Goal: Feedback & Contribution: Leave review/rating

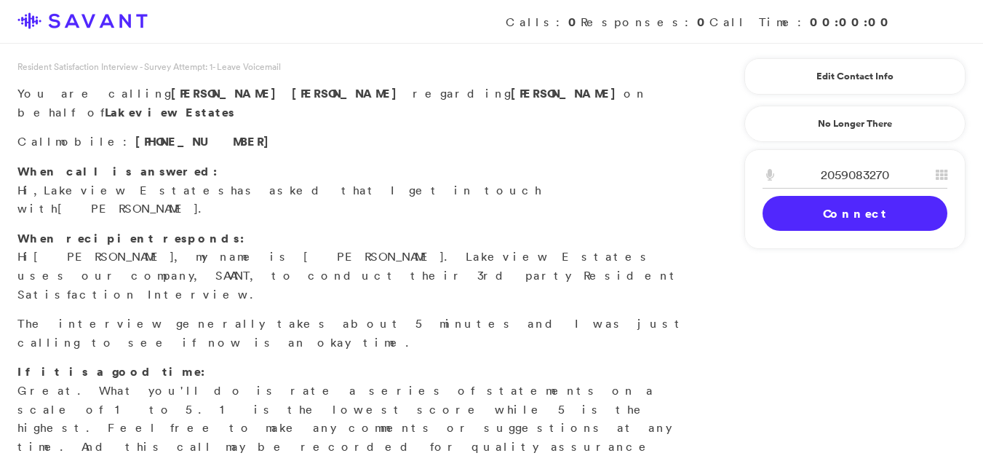
click at [885, 220] on link "Connect" at bounding box center [855, 213] width 185 height 35
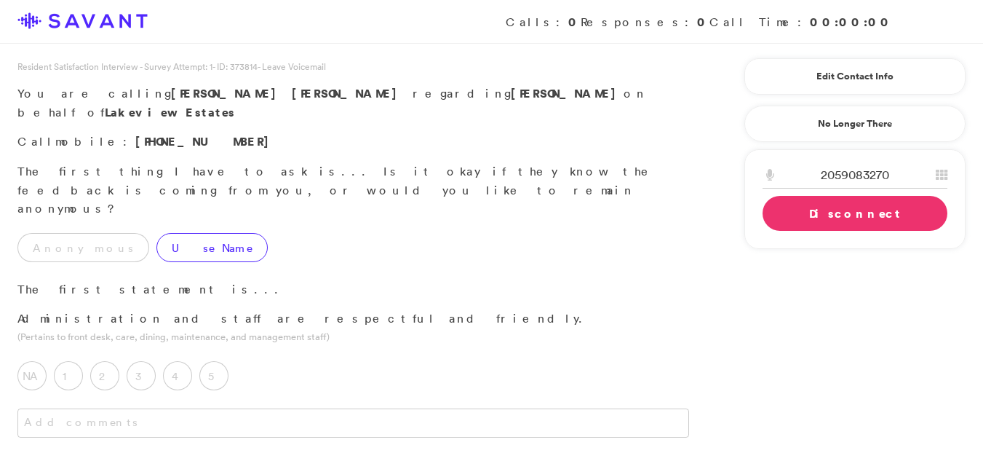
click at [168, 233] on label "Use Name" at bounding box center [211, 247] width 111 height 29
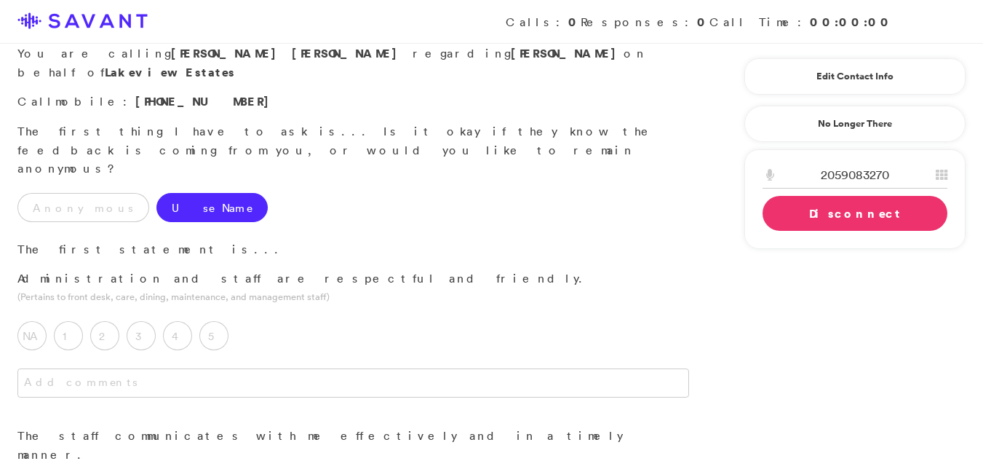
scroll to position [57, 0]
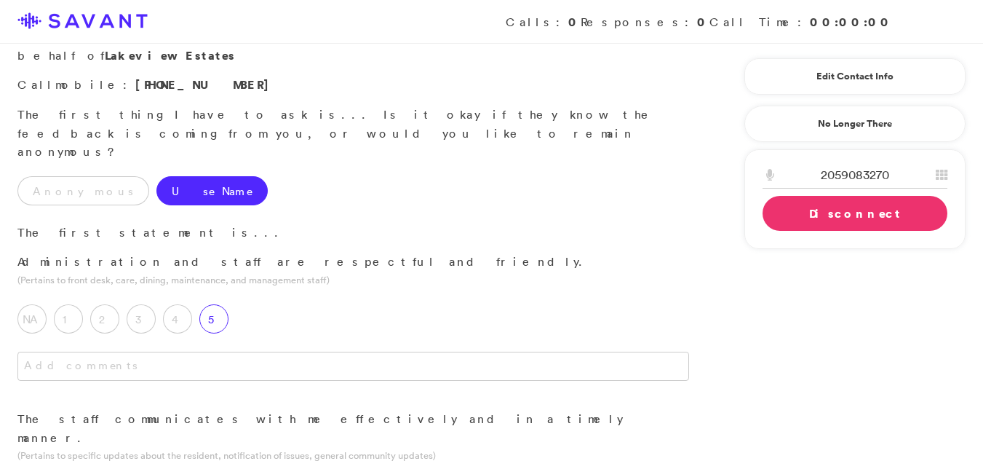
click at [213, 304] on label "5" at bounding box center [213, 318] width 29 height 29
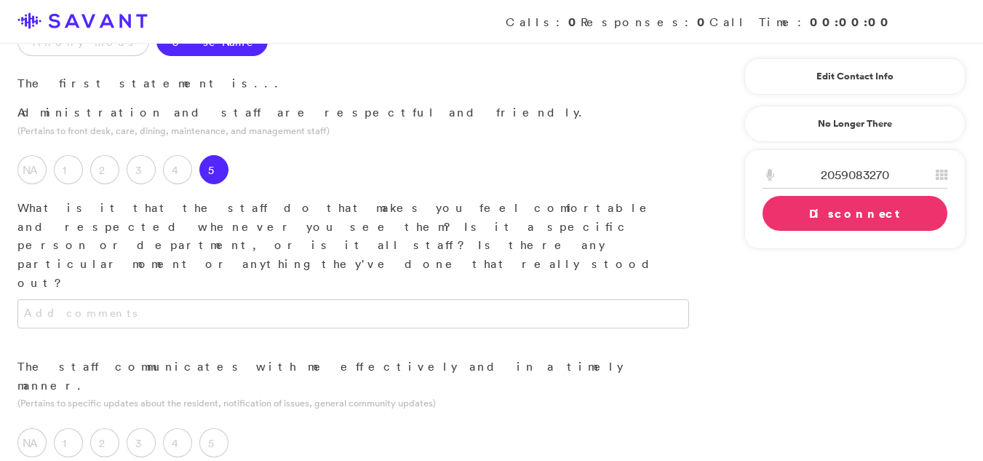
scroll to position [212, 0]
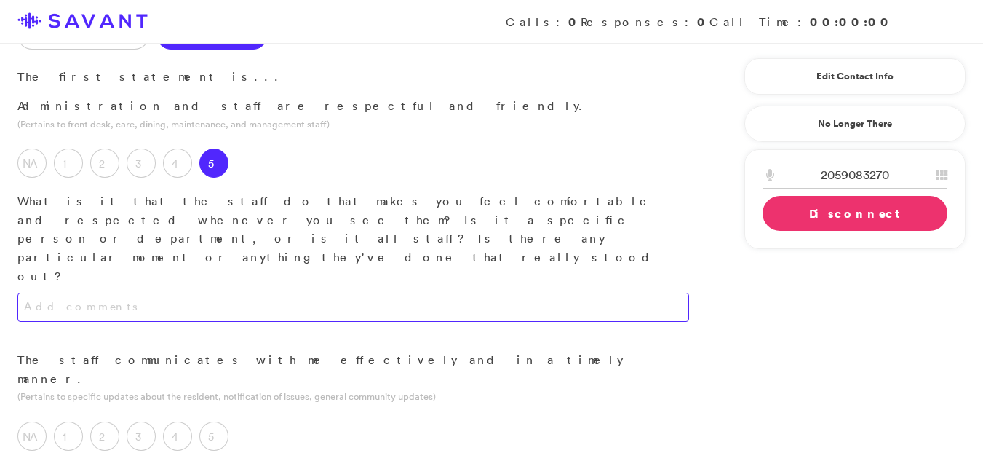
click at [202, 293] on textarea at bounding box center [353, 307] width 672 height 29
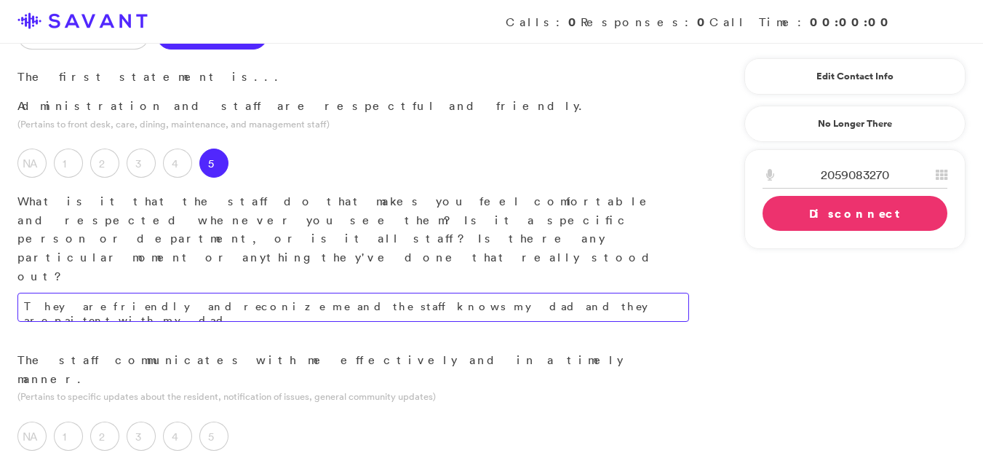
click at [497, 293] on textarea "They are friendly and reconize me and the staff knows my dad and they are paite…" at bounding box center [353, 307] width 672 height 29
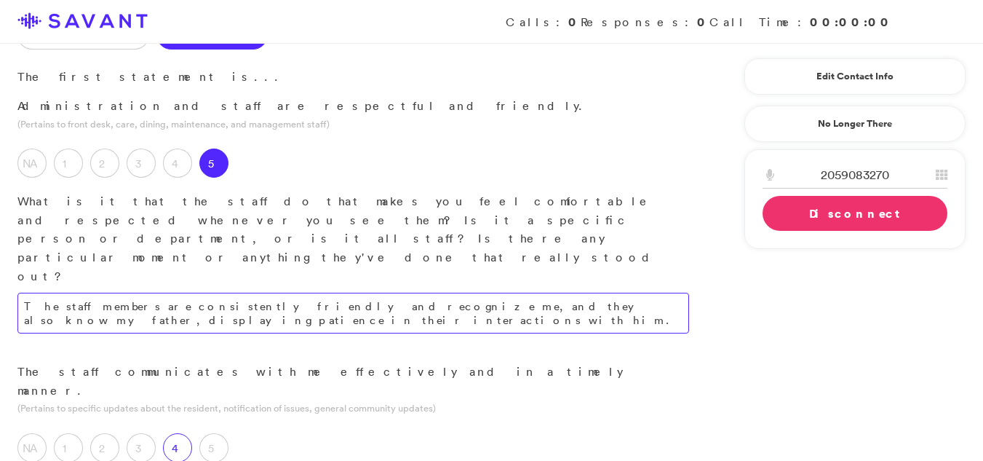
type textarea "The staff members are consistently friendly and recognize me, and they also kno…"
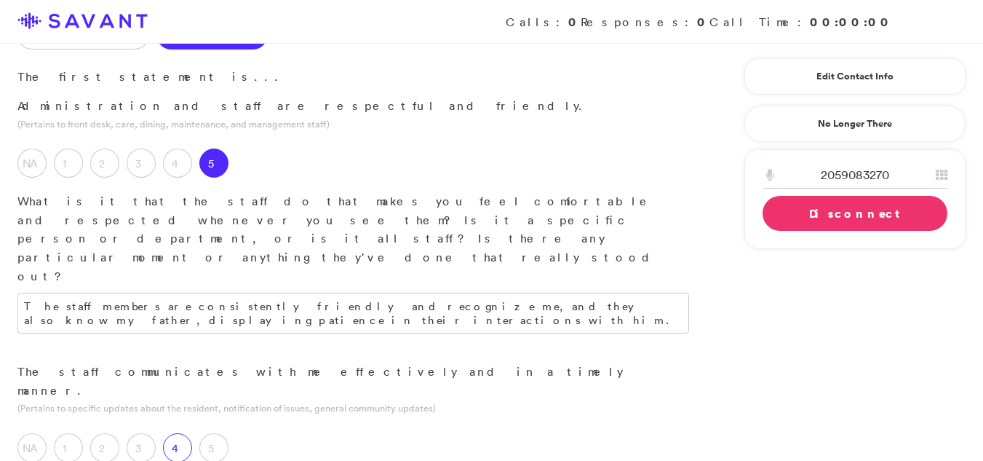
click at [188, 433] on label "4" at bounding box center [177, 447] width 29 height 29
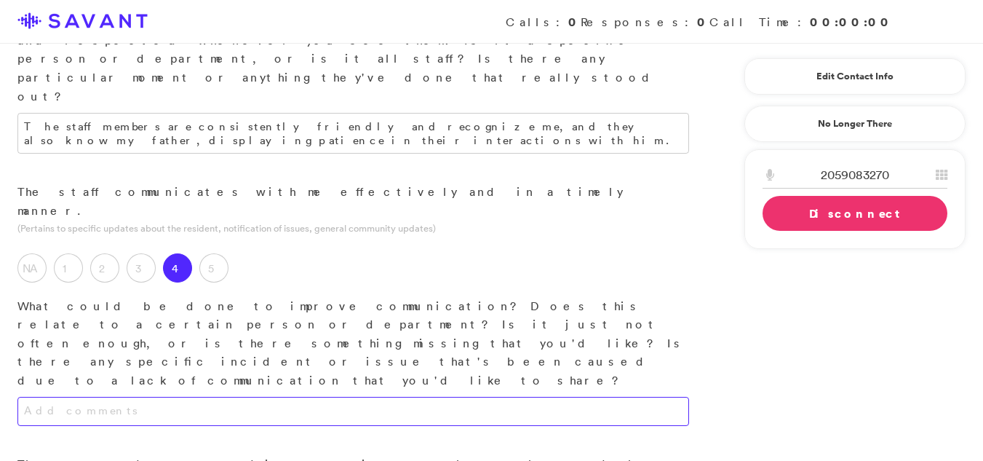
click at [351, 397] on textarea at bounding box center [353, 411] width 672 height 29
click at [236, 397] on textarea at bounding box center [353, 411] width 672 height 29
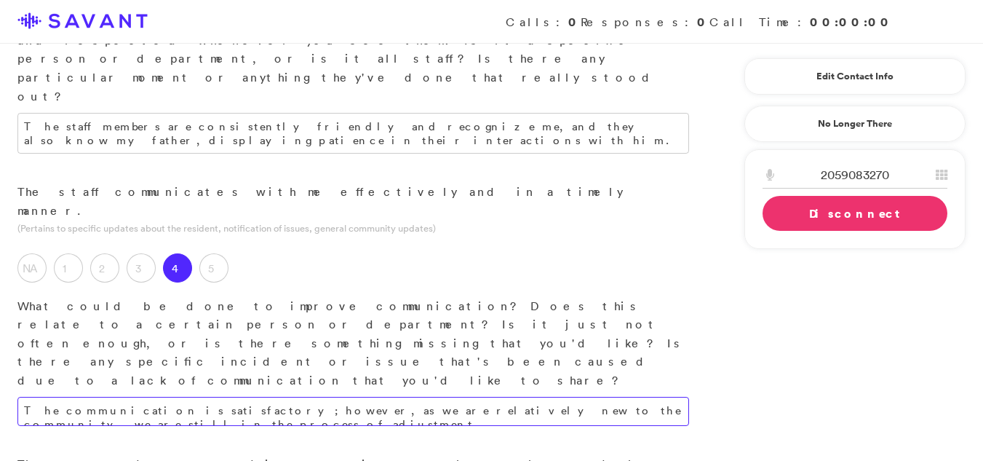
type textarea "The communication is satisfactory; however, as we are relatively new to the com…"
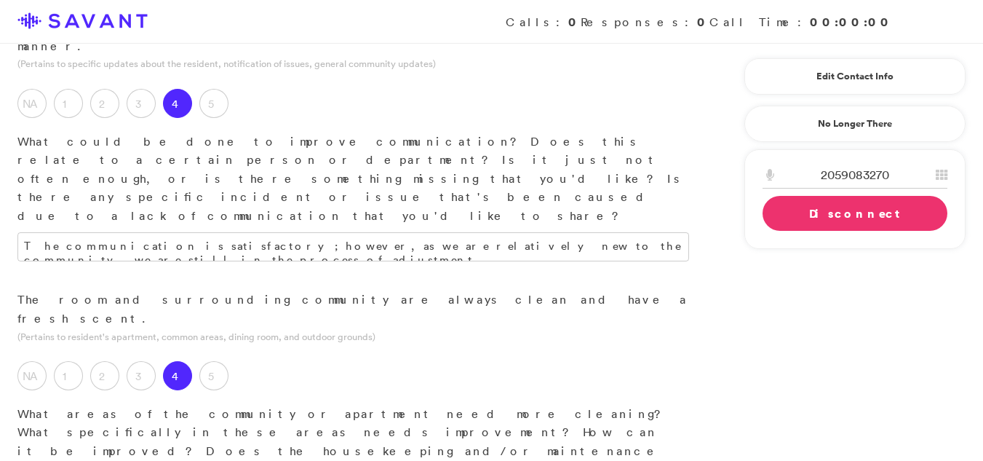
scroll to position [582, 0]
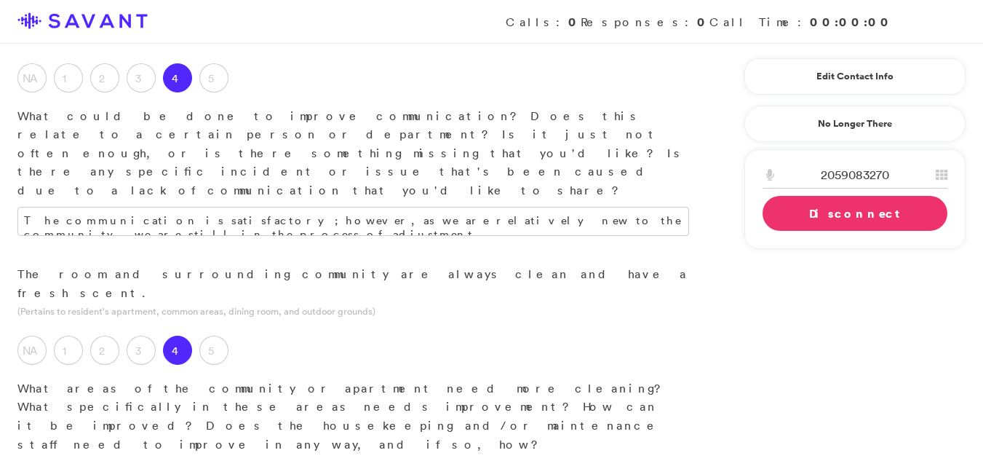
type textarea "I find the apartment and surrounding community to be clean and well maintained."
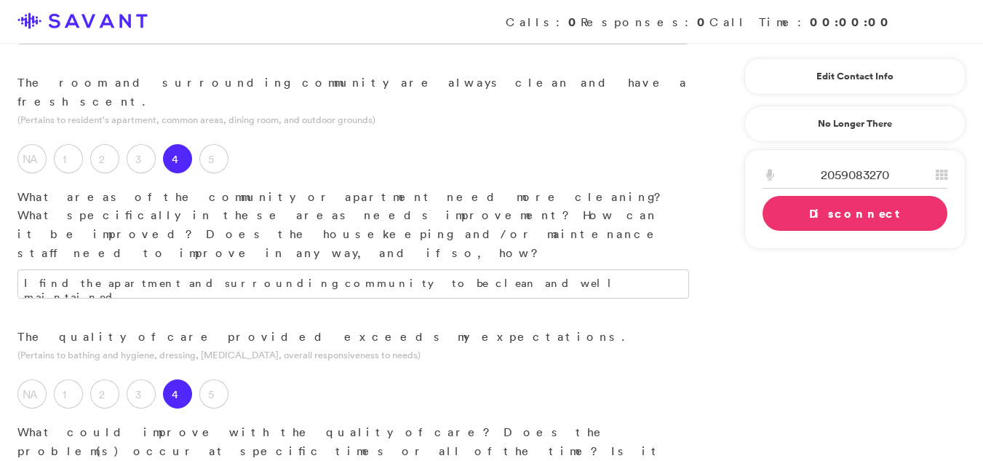
scroll to position [817, 0]
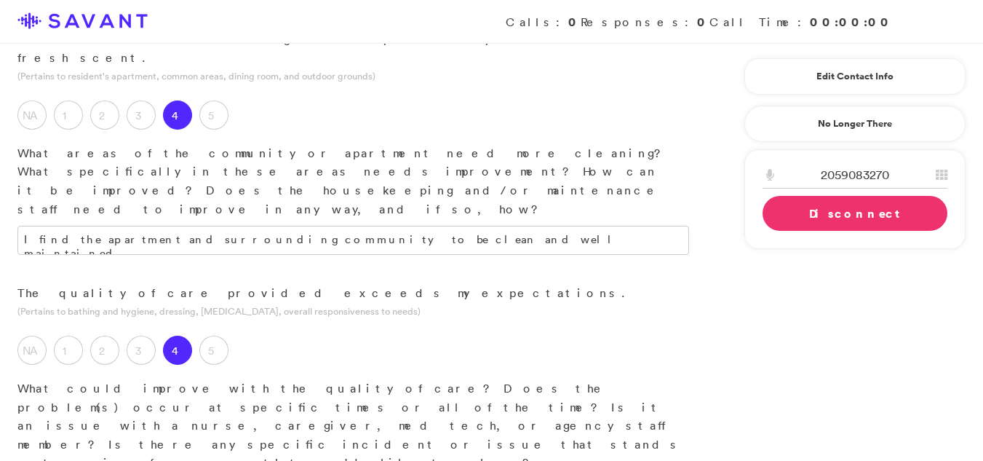
drag, startPoint x: 399, startPoint y: 241, endPoint x: 383, endPoint y: 234, distance: 18.2
type textarea "The quality of care is going fine so far we are okay with everything."
drag, startPoint x: 424, startPoint y: 174, endPoint x: 335, endPoint y: 178, distance: 88.9
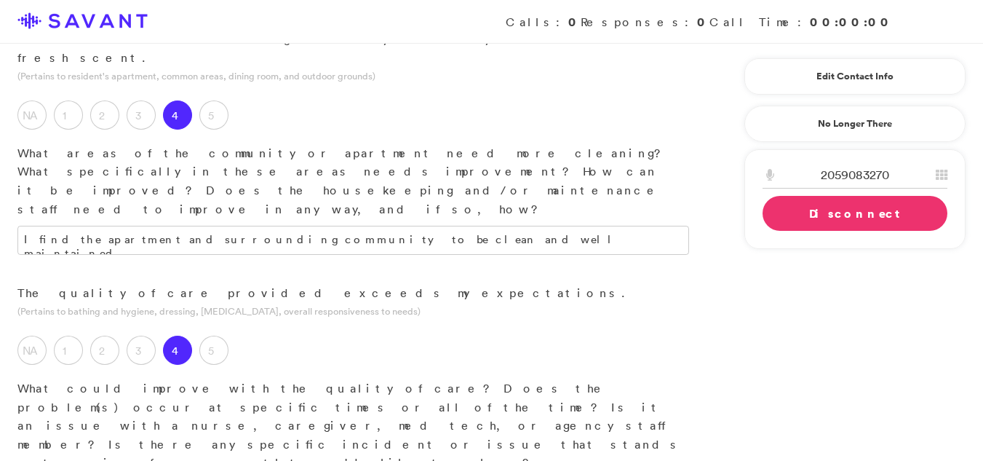
click at [424, 379] on p "What could improve with the quality of care? Does the problem(s) occur at speci…" at bounding box center [353, 425] width 672 height 93
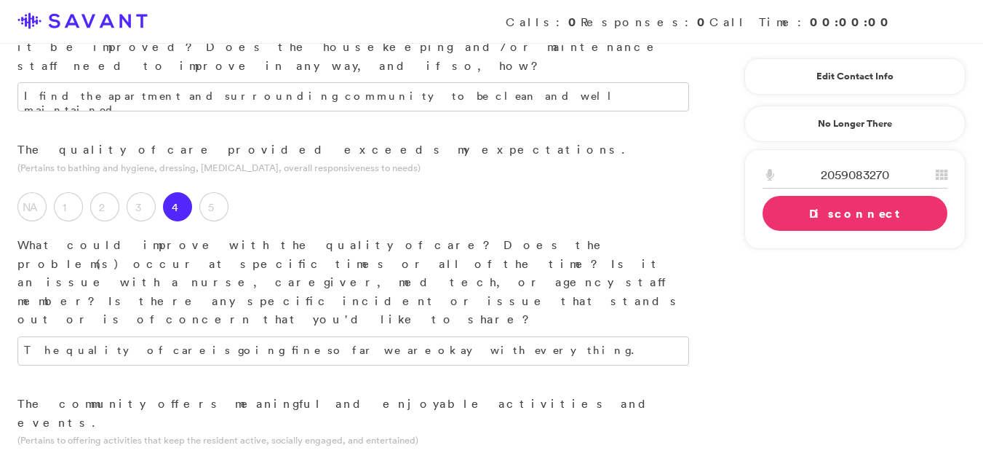
scroll to position [972, 0]
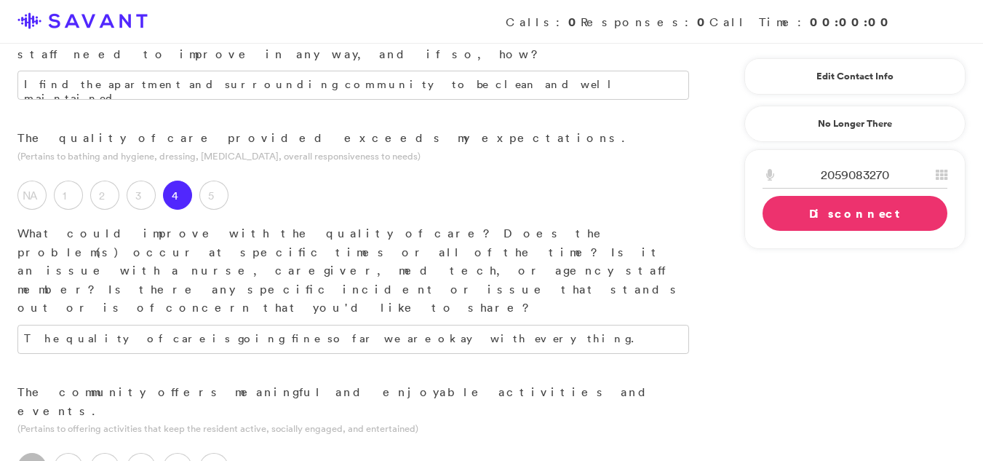
type textarea "I am not yet able to provide a rating as it is premature."
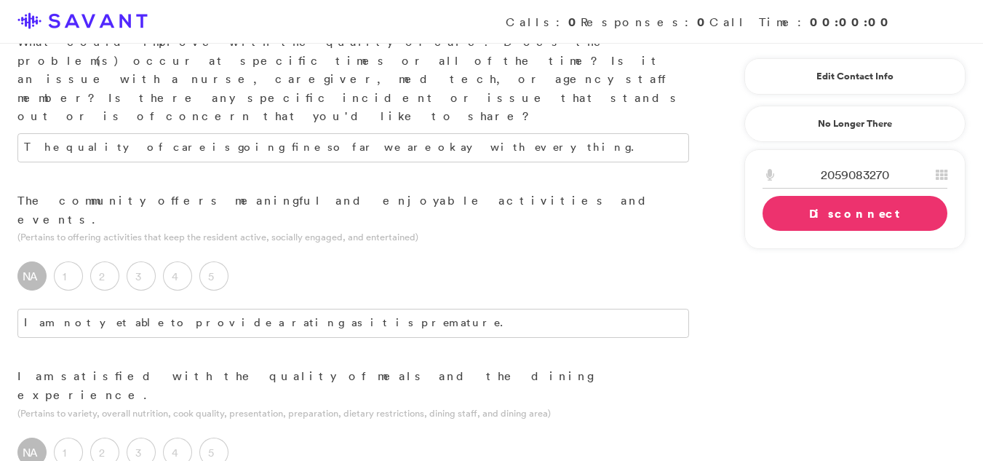
scroll to position [1204, 0]
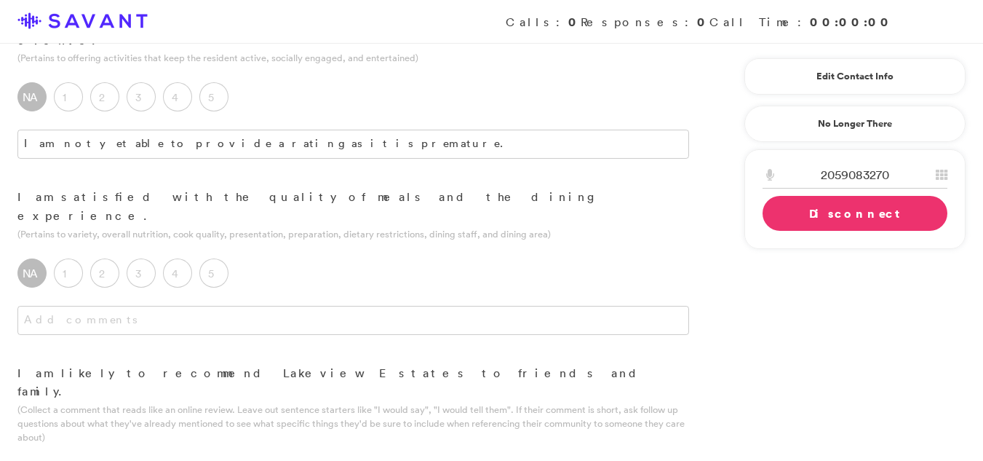
scroll to position [1350, 0]
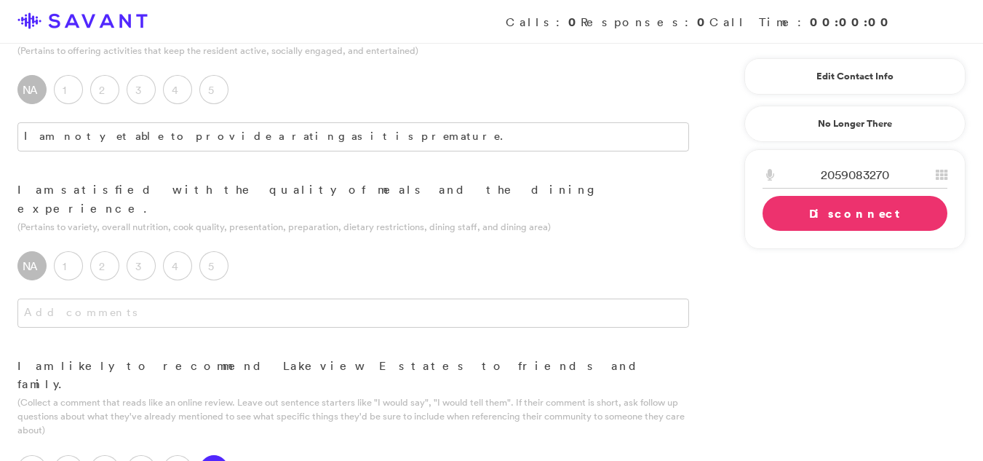
type textarea "The community features a desirable physical setting, being secluded from the ro…"
drag, startPoint x: 70, startPoint y: 326, endPoint x: 328, endPoint y: 327, distance: 258.3
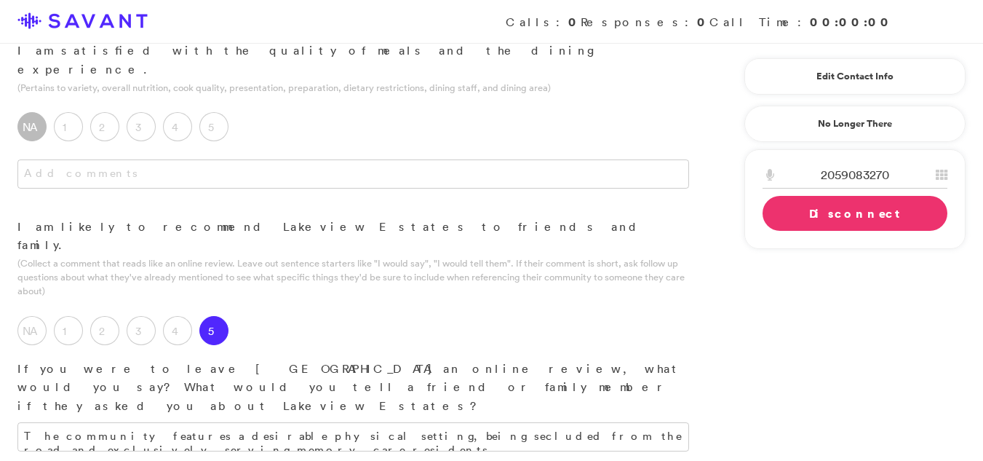
scroll to position [1496, 0]
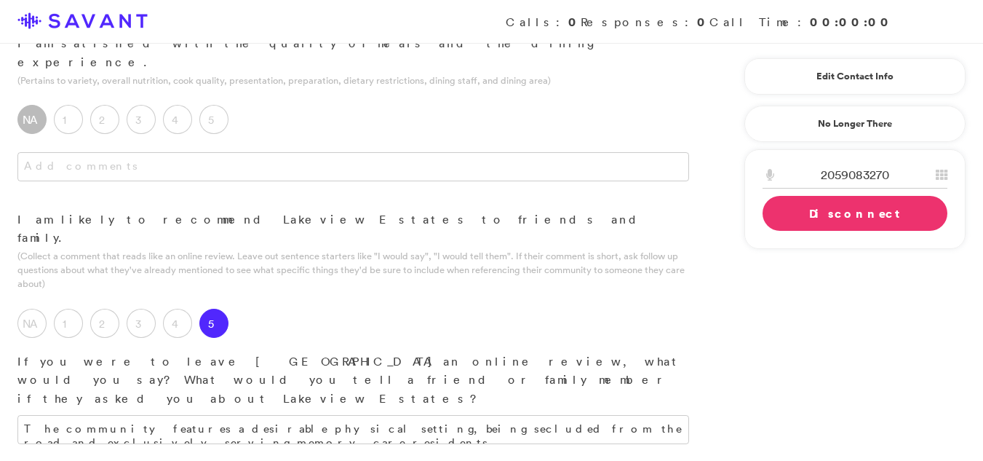
click at [808, 210] on link "Disconnect" at bounding box center [855, 213] width 185 height 35
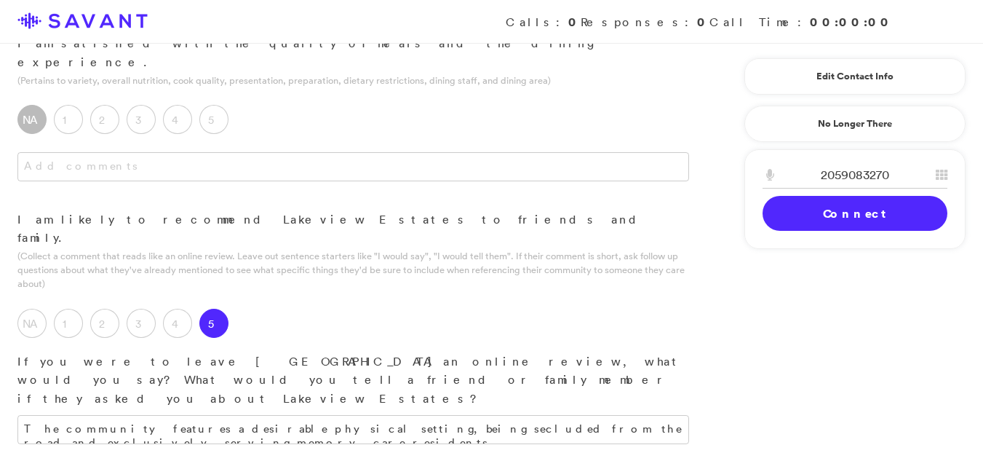
type textarea "I am pleased with the community's size, as it strikes a good balance between be…"
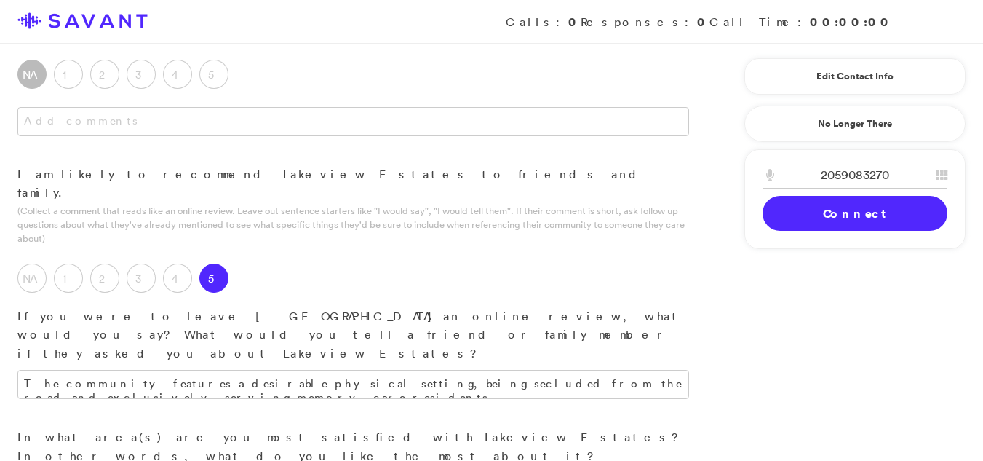
scroll to position [1778, 0]
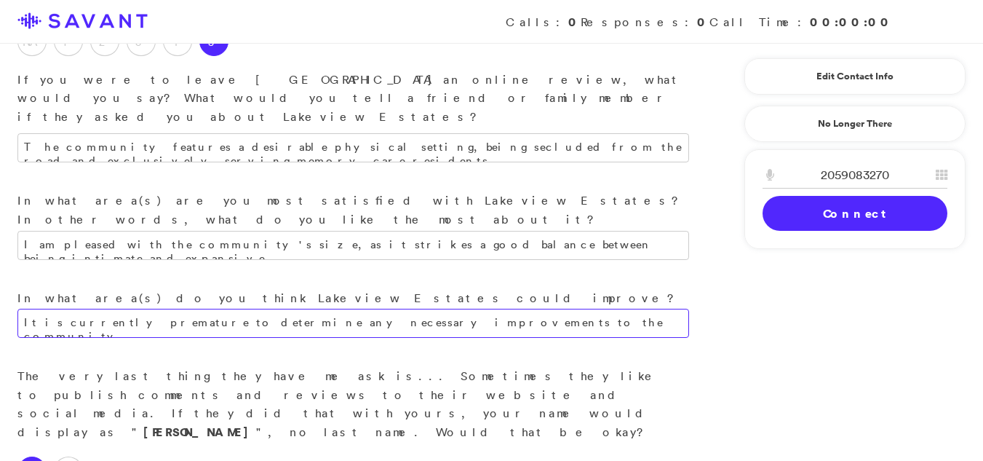
type textarea "It is currently premature to determine any necessary improvements to the commun…"
